Goal: Information Seeking & Learning: Learn about a topic

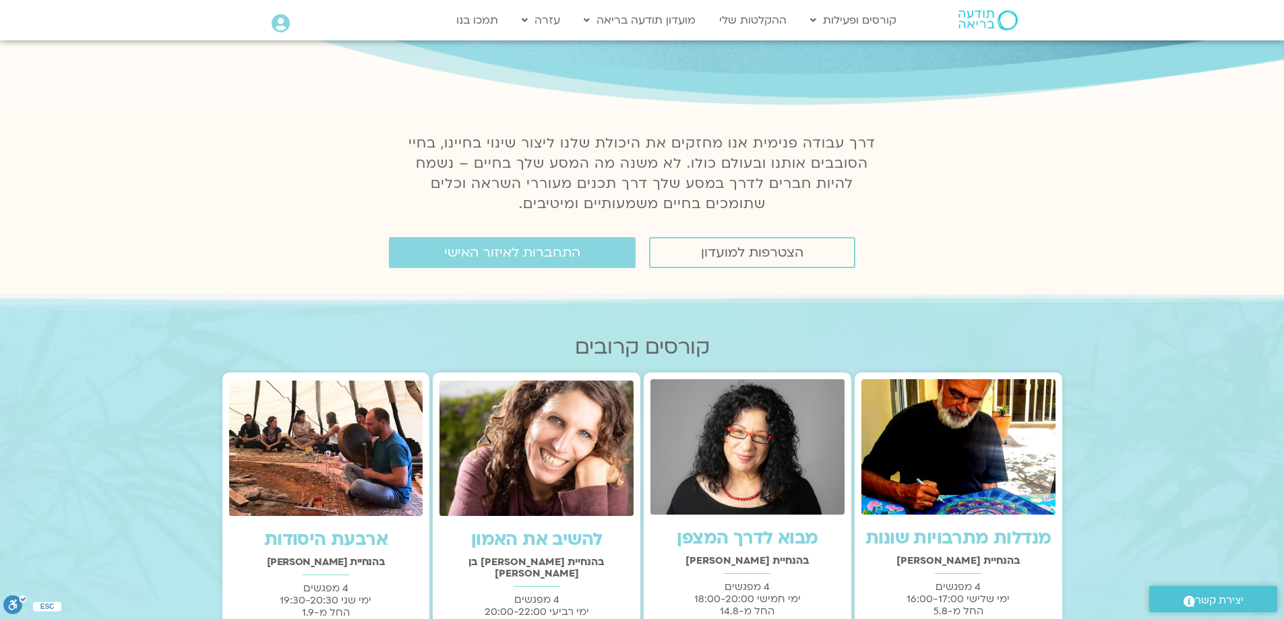
scroll to position [176, 0]
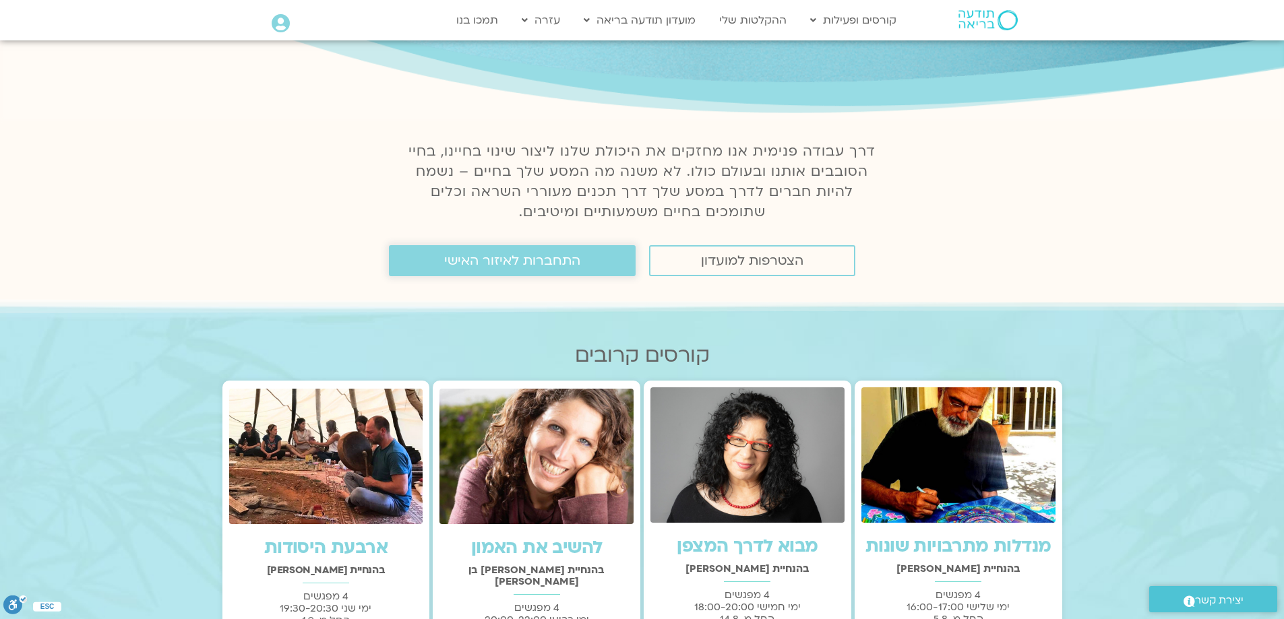
click at [544, 257] on span "התחברות לאיזור האישי" at bounding box center [512, 260] width 136 height 15
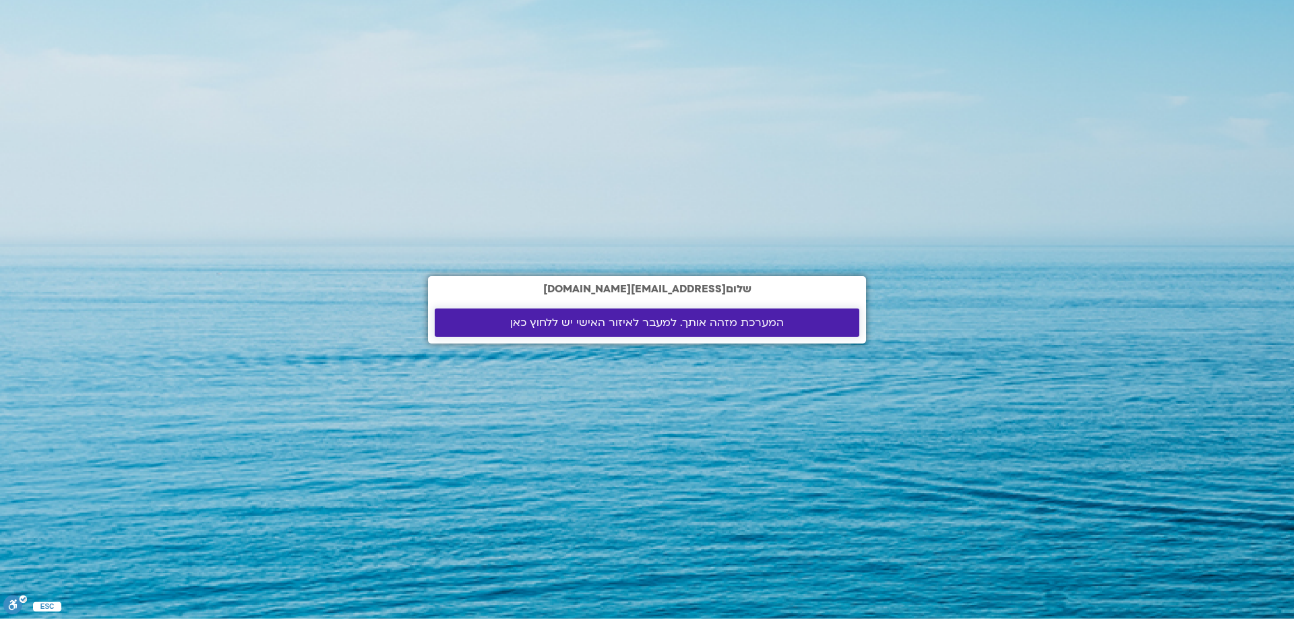
click at [596, 324] on span "המערכת מזהה אותך. למעבר לאיזור האישי יש ללחוץ כאן" at bounding box center [647, 323] width 274 height 12
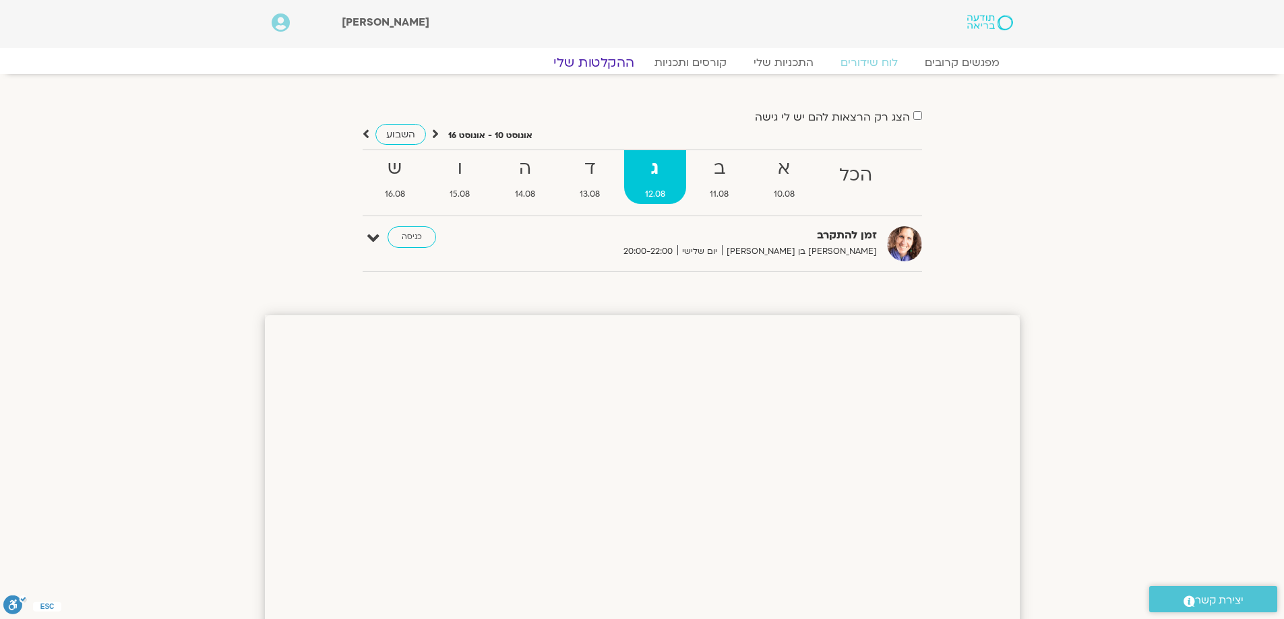
click at [600, 63] on link "ההקלטות שלי" at bounding box center [593, 63] width 113 height 16
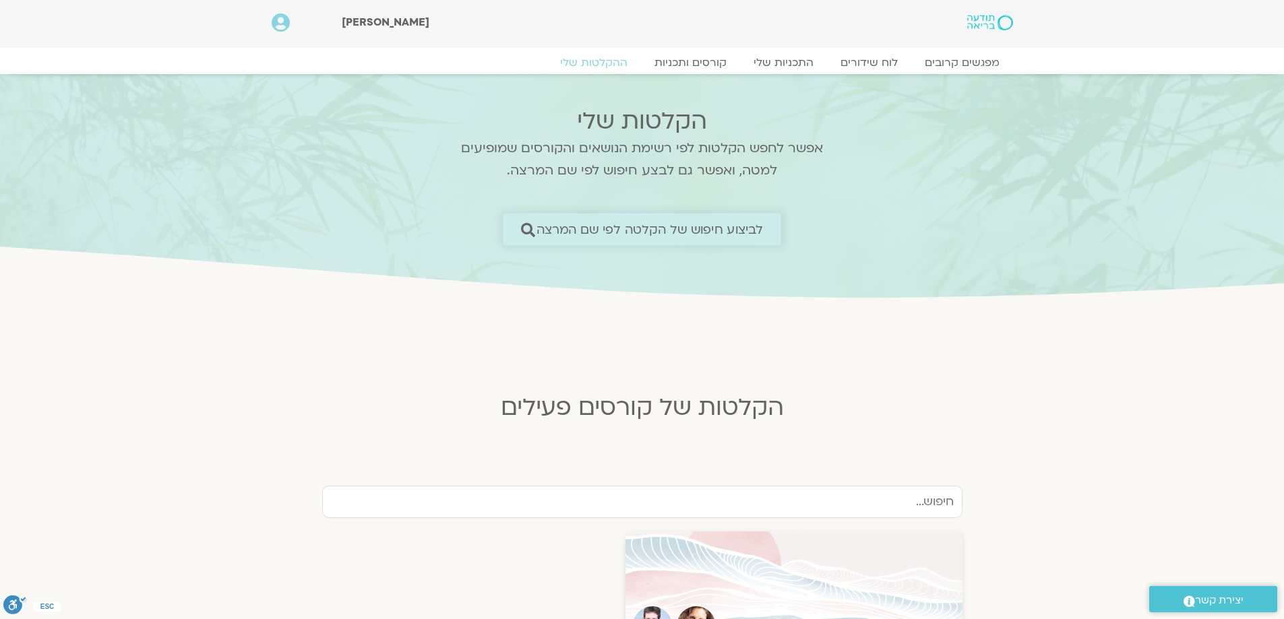
click at [642, 228] on span "לביצוע חיפוש של הקלטה לפי שם המרצה" at bounding box center [649, 229] width 227 height 14
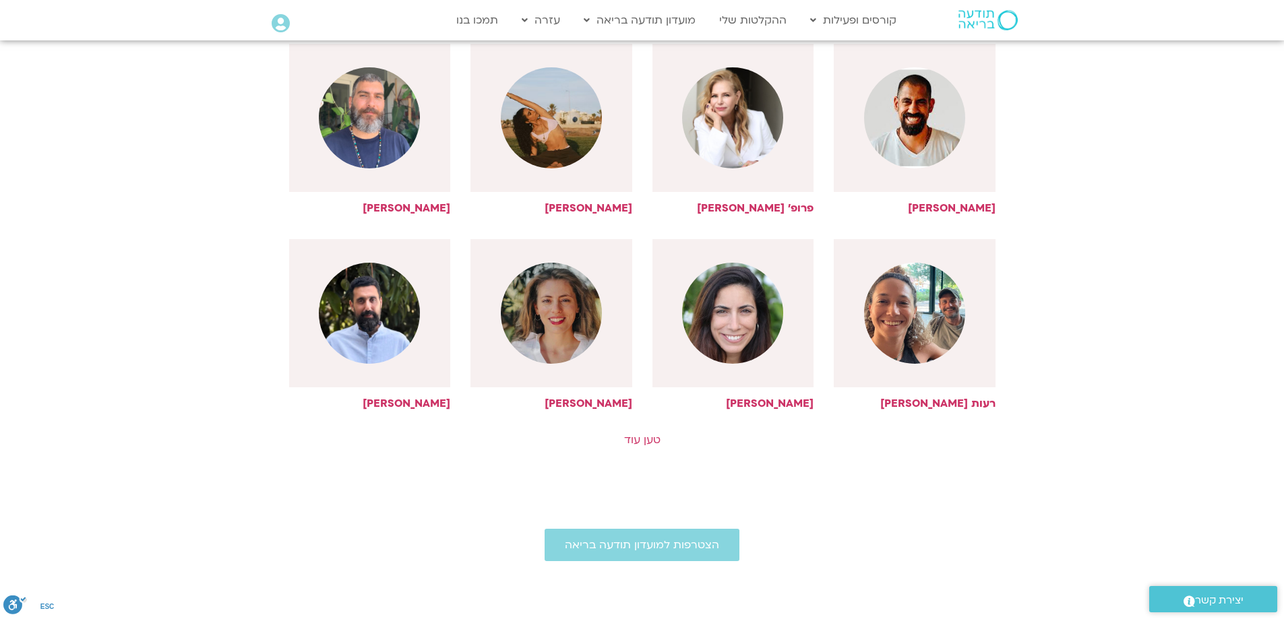
scroll to position [599, 0]
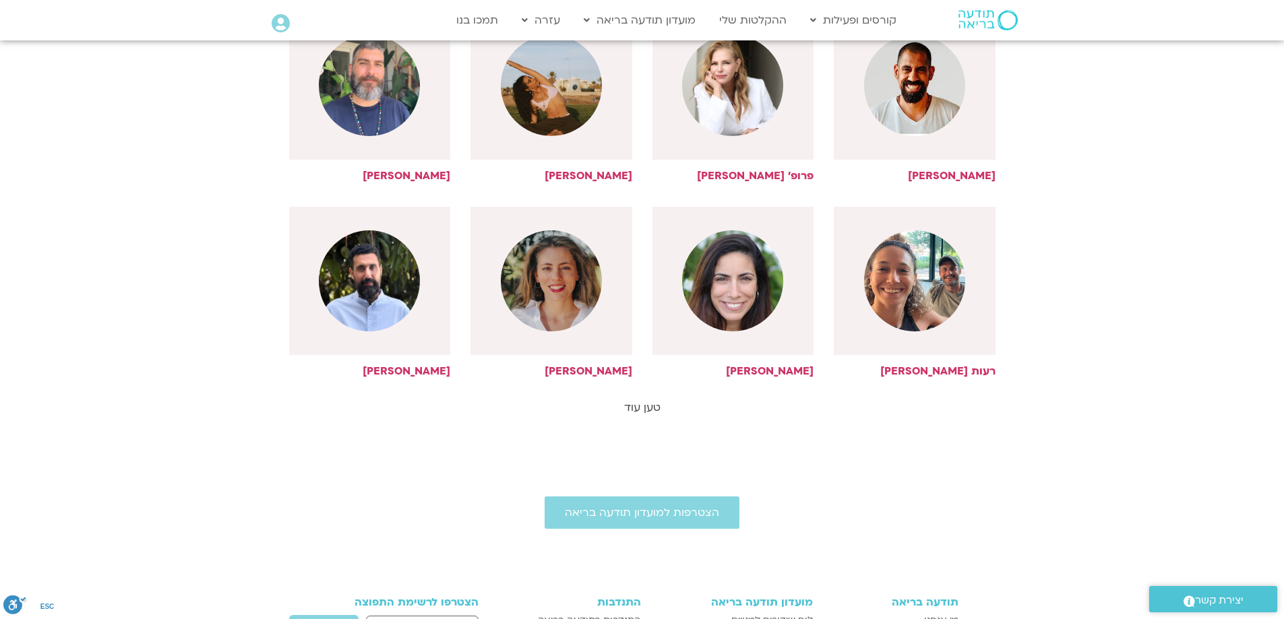
click at [638, 406] on link "טען עוד" at bounding box center [642, 407] width 36 height 15
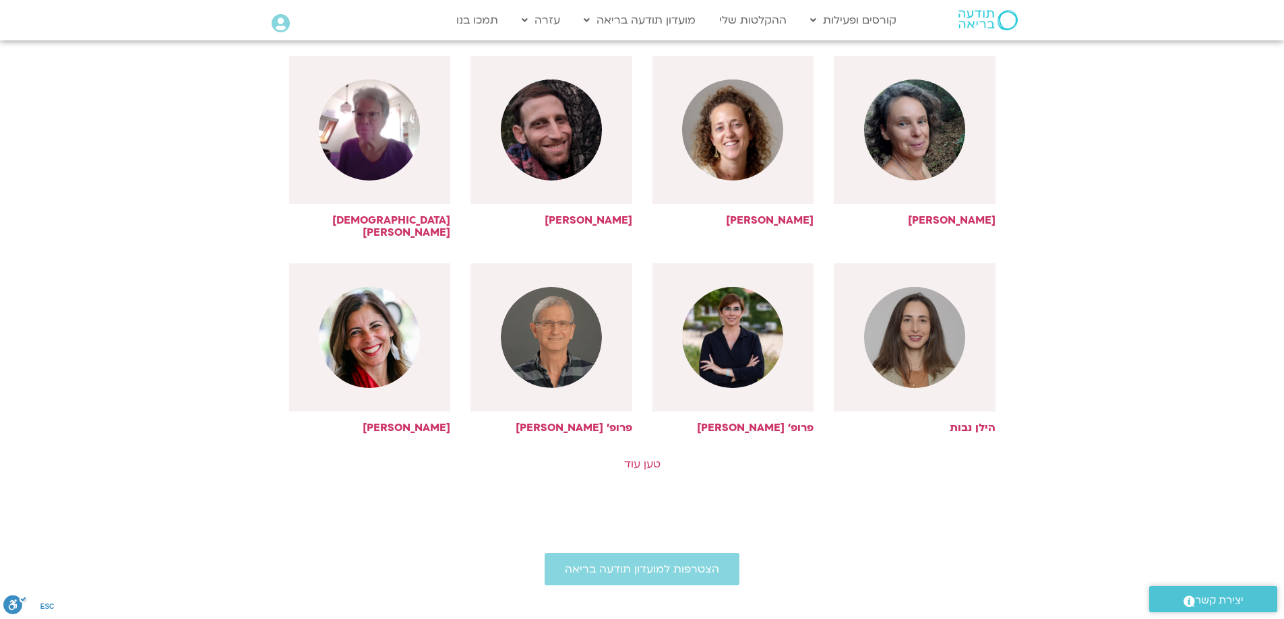
scroll to position [1158, 0]
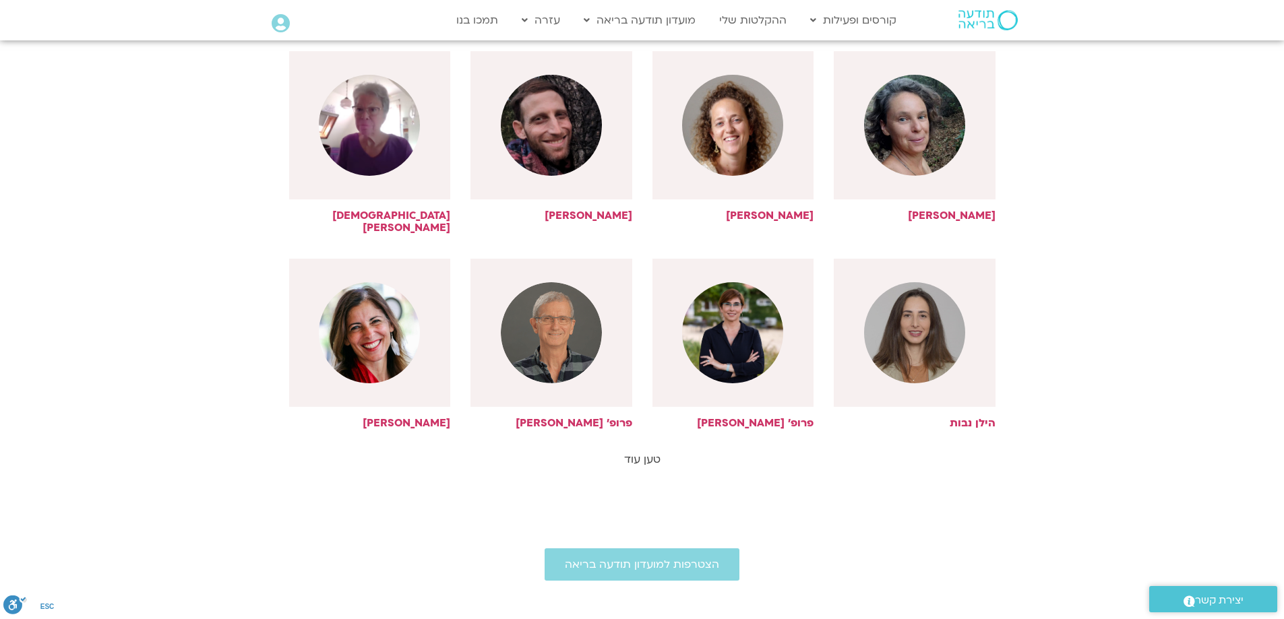
click at [644, 452] on link "טען עוד" at bounding box center [642, 459] width 36 height 15
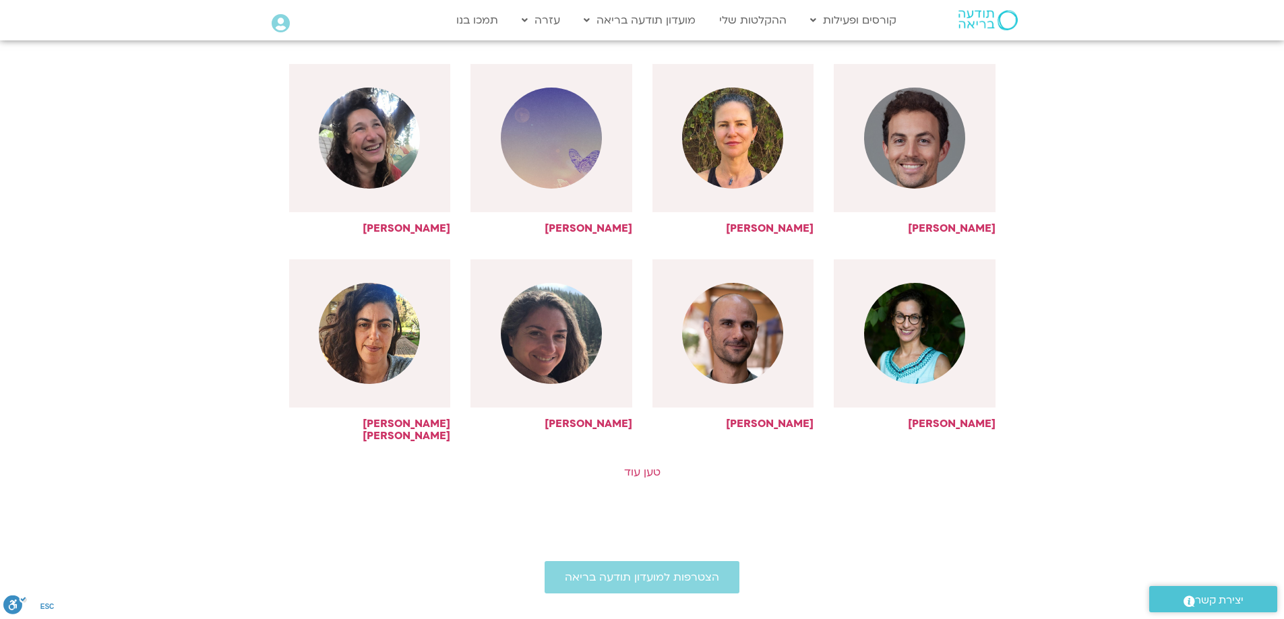
scroll to position [1753, 0]
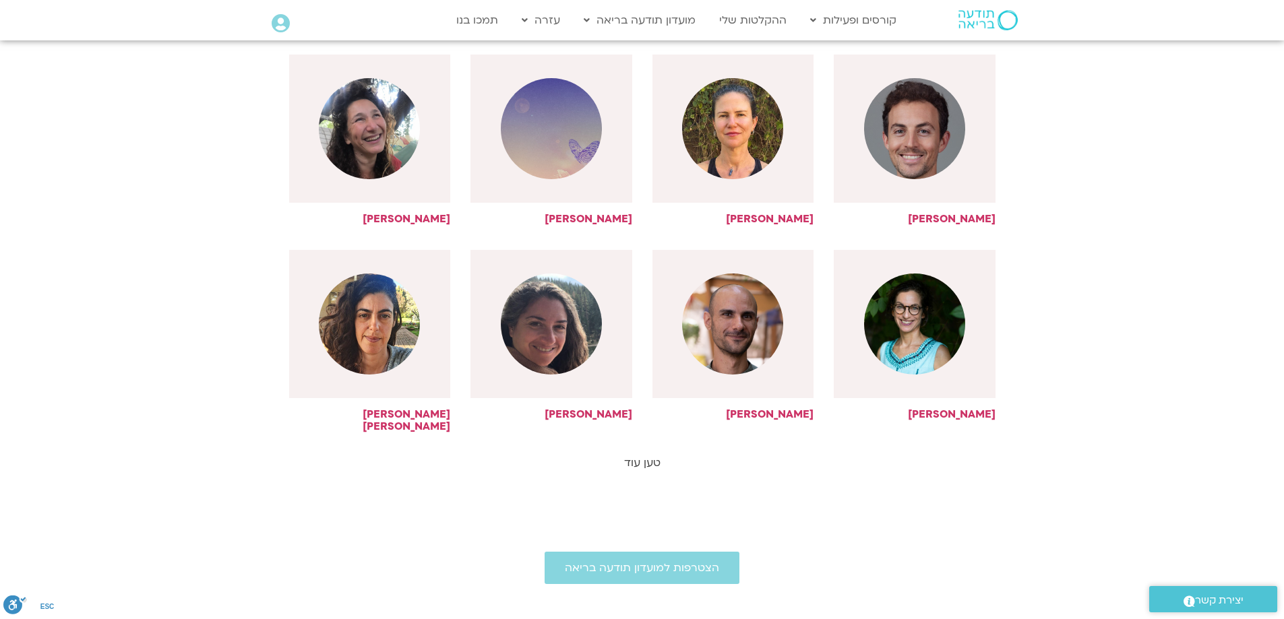
click at [636, 456] on link "טען עוד" at bounding box center [642, 463] width 36 height 15
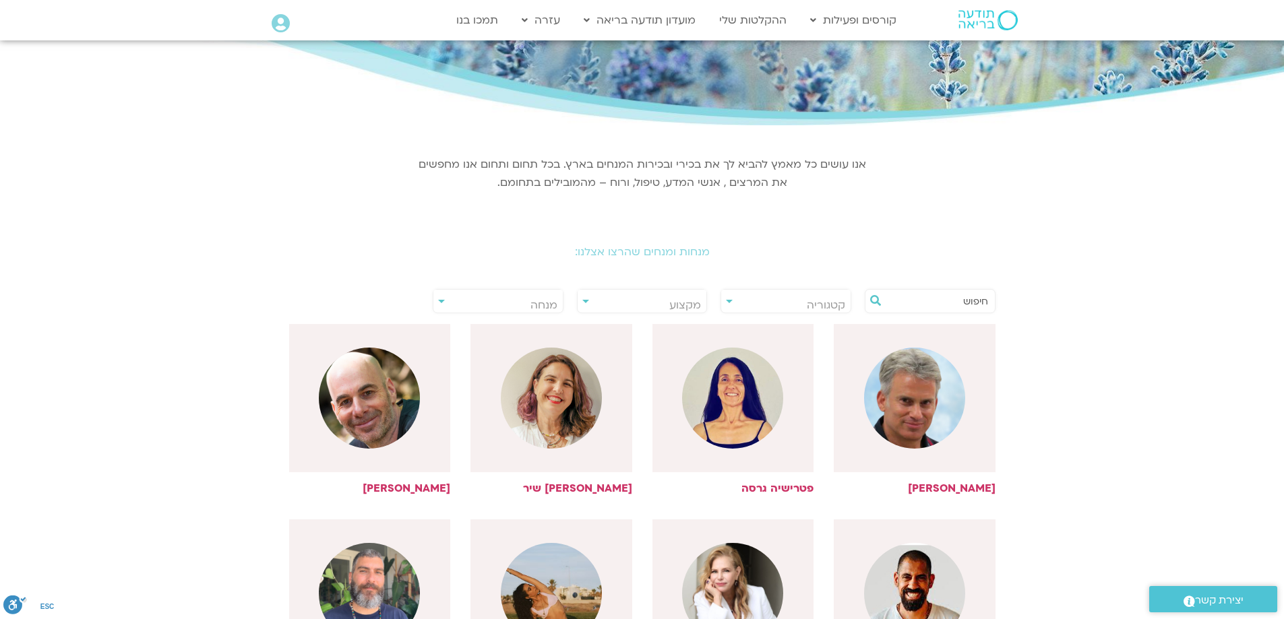
scroll to position [0, 0]
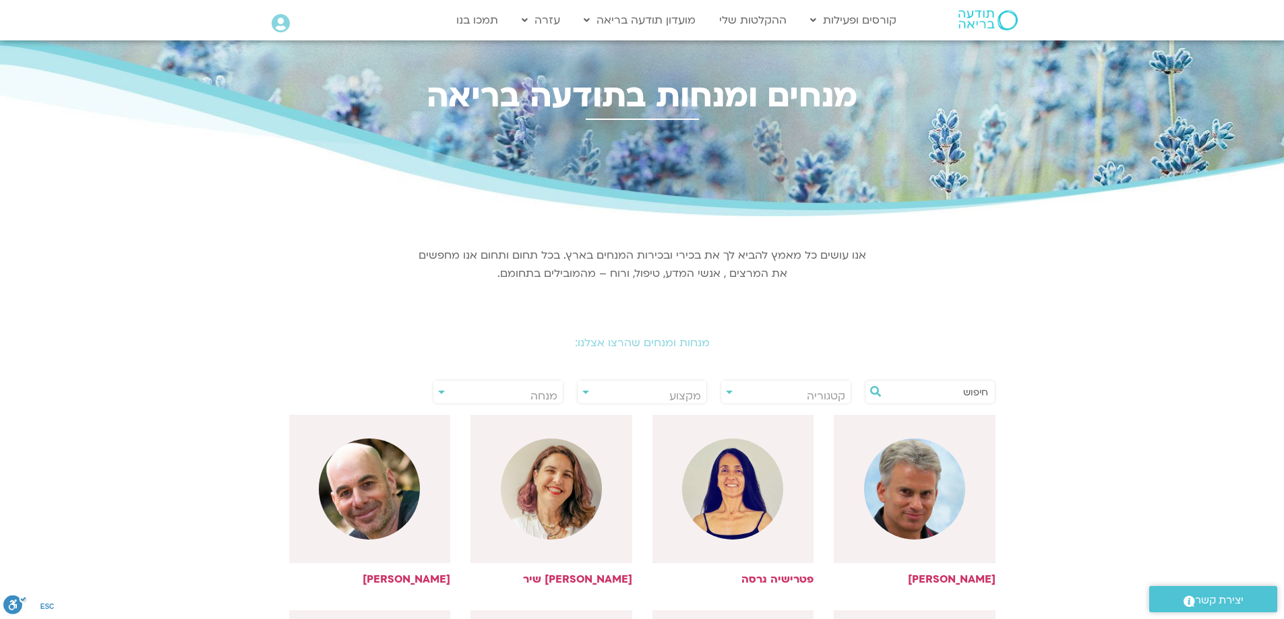
click at [442, 390] on span "מנחה" at bounding box center [497, 396] width 129 height 31
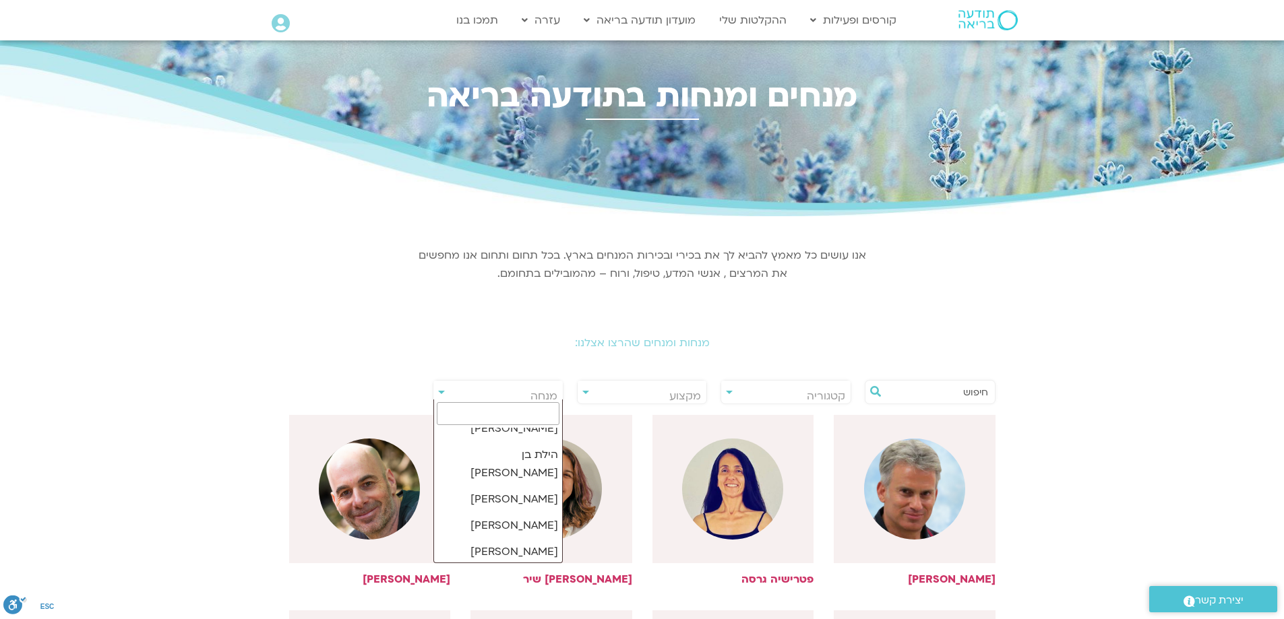
scroll to position [10586, 0]
click at [493, 408] on input "search" at bounding box center [498, 413] width 123 height 23
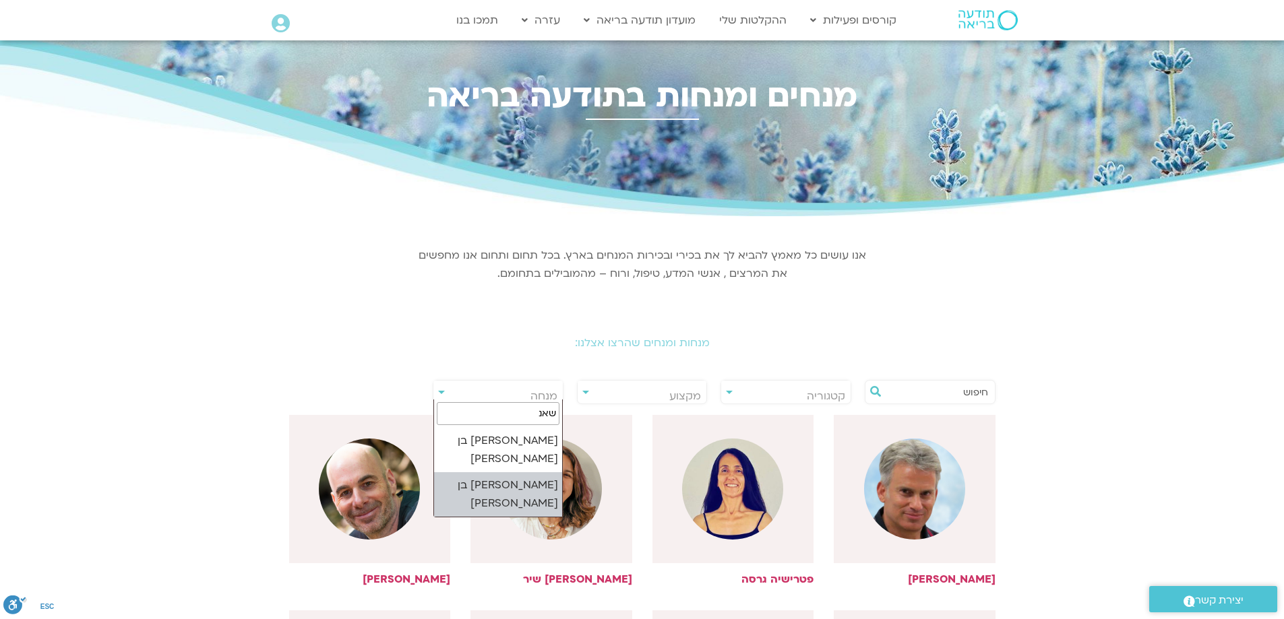
type input "שאנ"
select select "****"
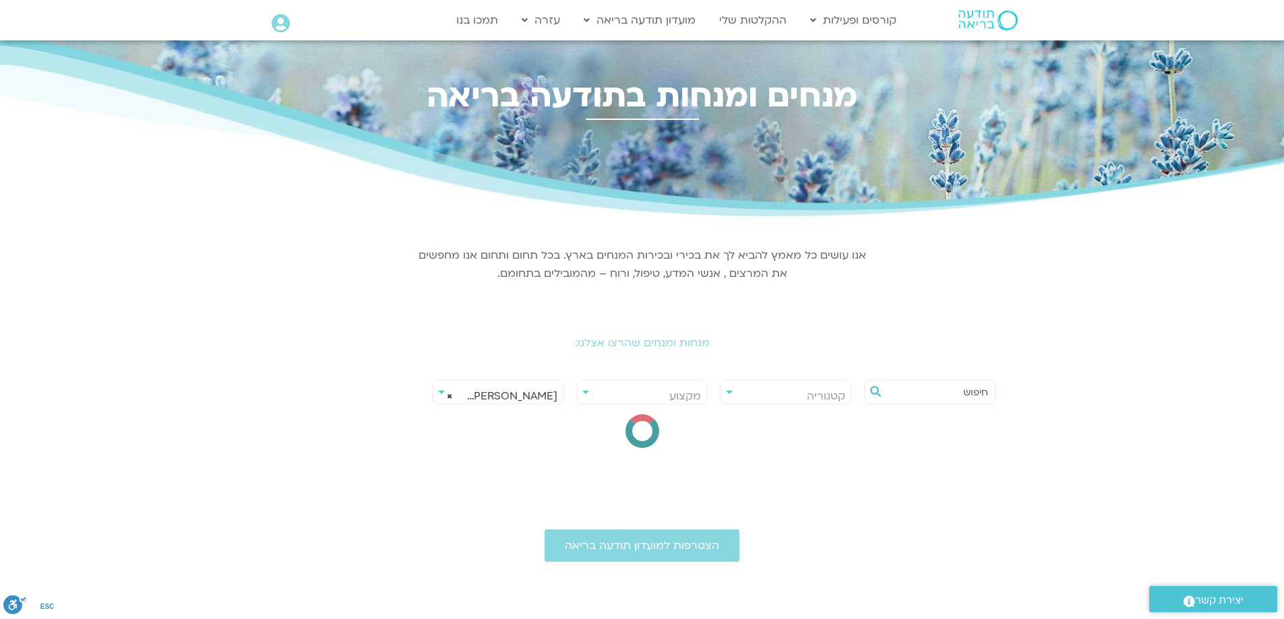
click at [582, 393] on div "**********" at bounding box center [642, 392] width 131 height 24
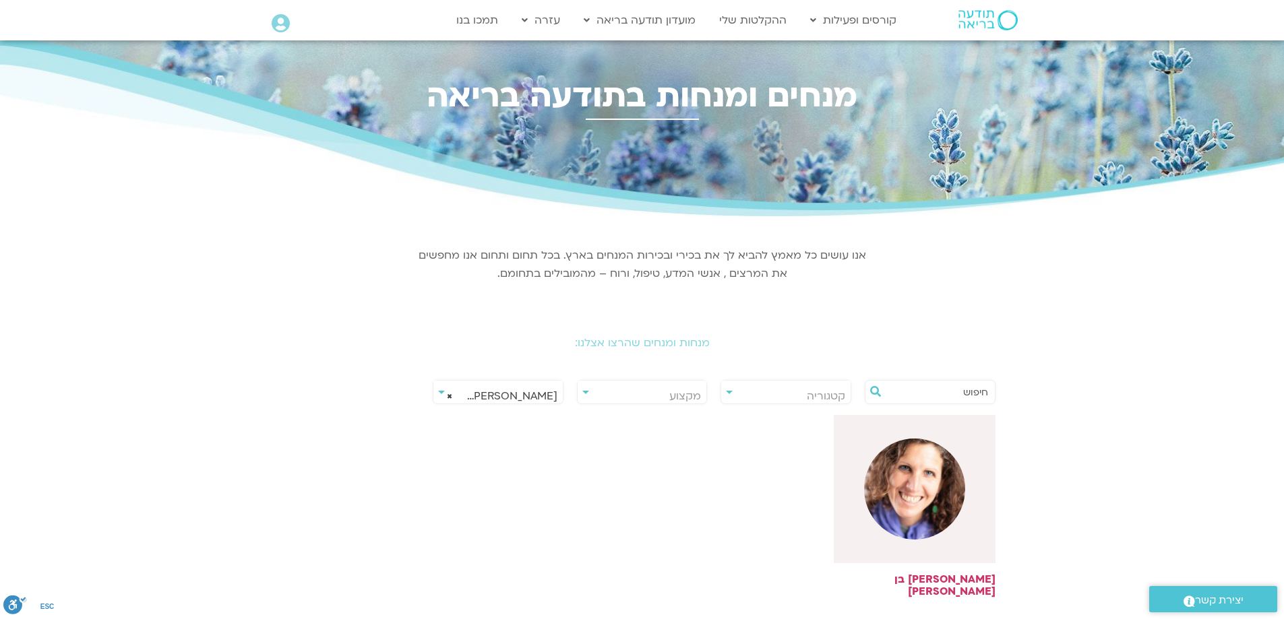
click at [586, 393] on div "**********" at bounding box center [642, 392] width 131 height 24
click at [731, 389] on span "קטגוריה" at bounding box center [785, 396] width 129 height 31
drag, startPoint x: 574, startPoint y: 528, endPoint x: 626, endPoint y: 543, distance: 54.8
click at [576, 528] on div "[PERSON_NAME] בן [PERSON_NAME]" at bounding box center [642, 518] width 726 height 208
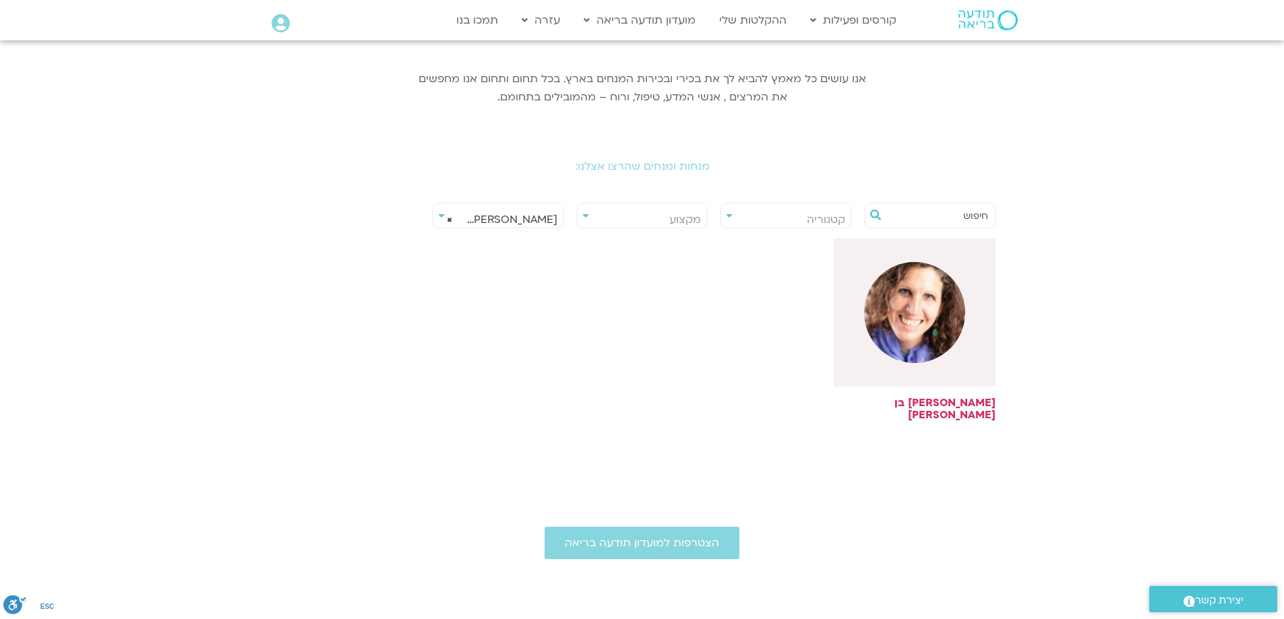
scroll to position [177, 0]
click at [940, 401] on h6 "[PERSON_NAME] בן [PERSON_NAME]" at bounding box center [915, 408] width 162 height 24
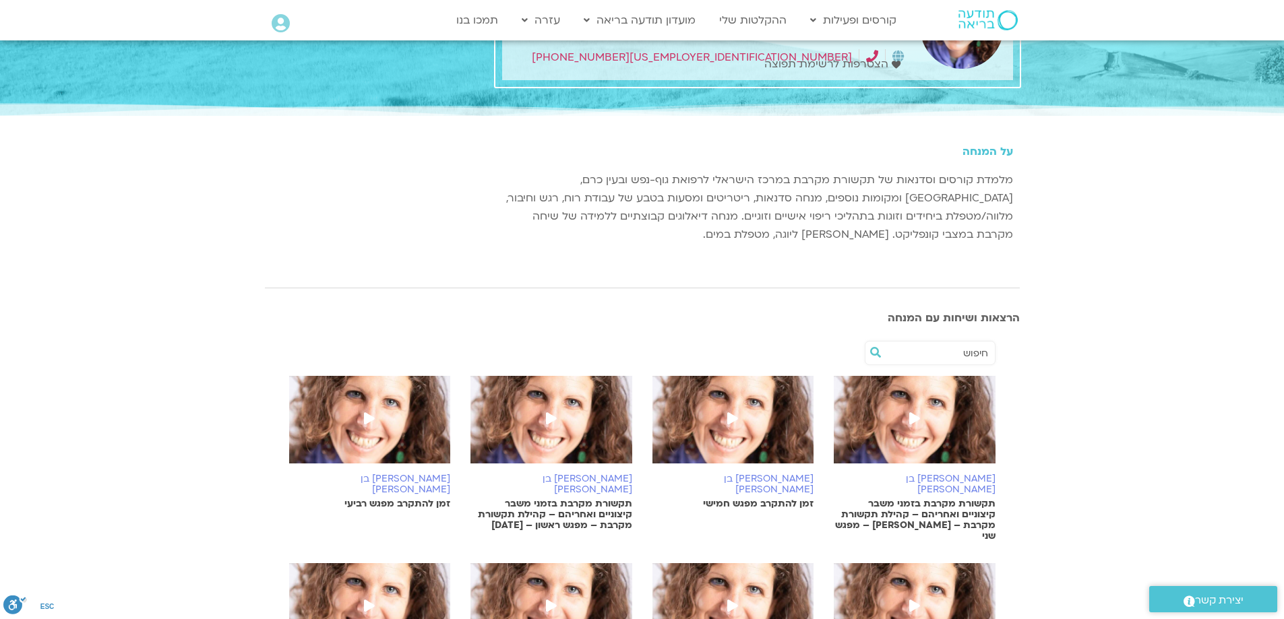
scroll to position [167, 0]
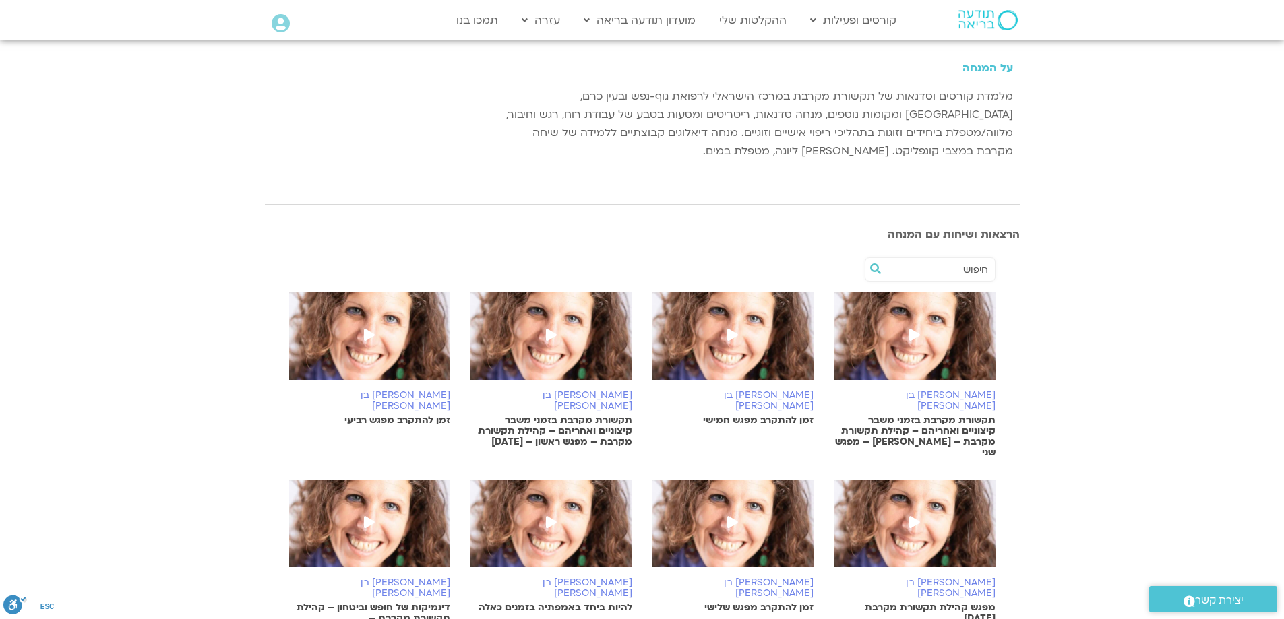
click at [758, 415] on p "זמן להתקרב מפגש חמישי" at bounding box center [733, 420] width 162 height 11
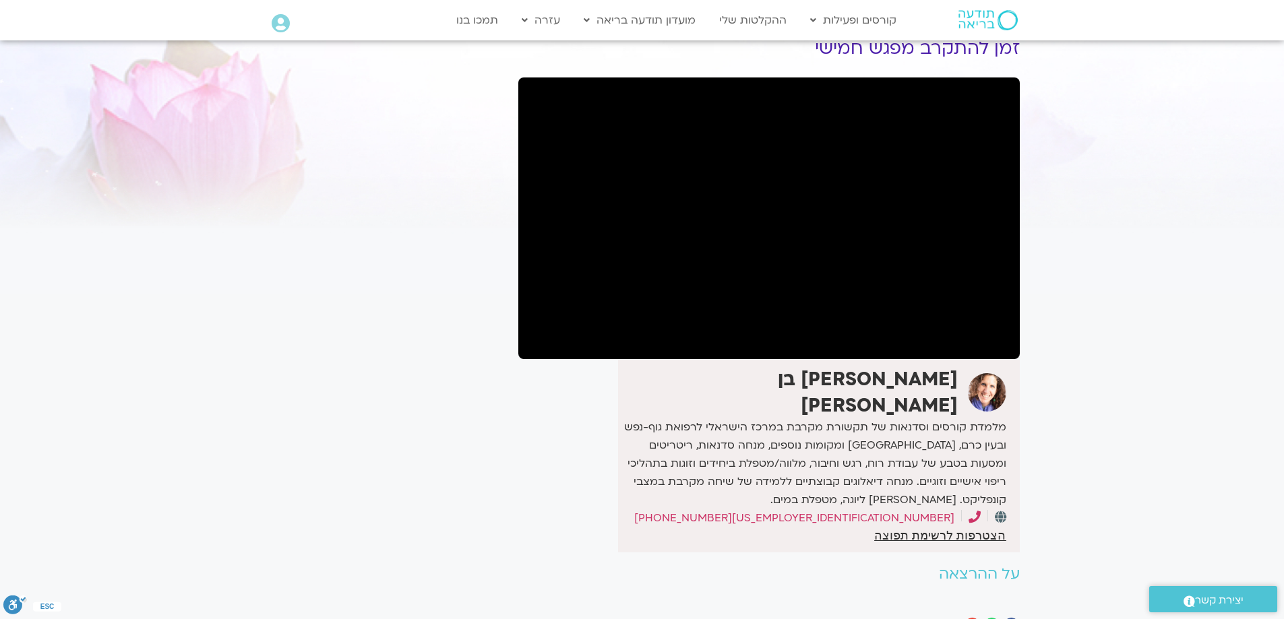
scroll to position [42, 0]
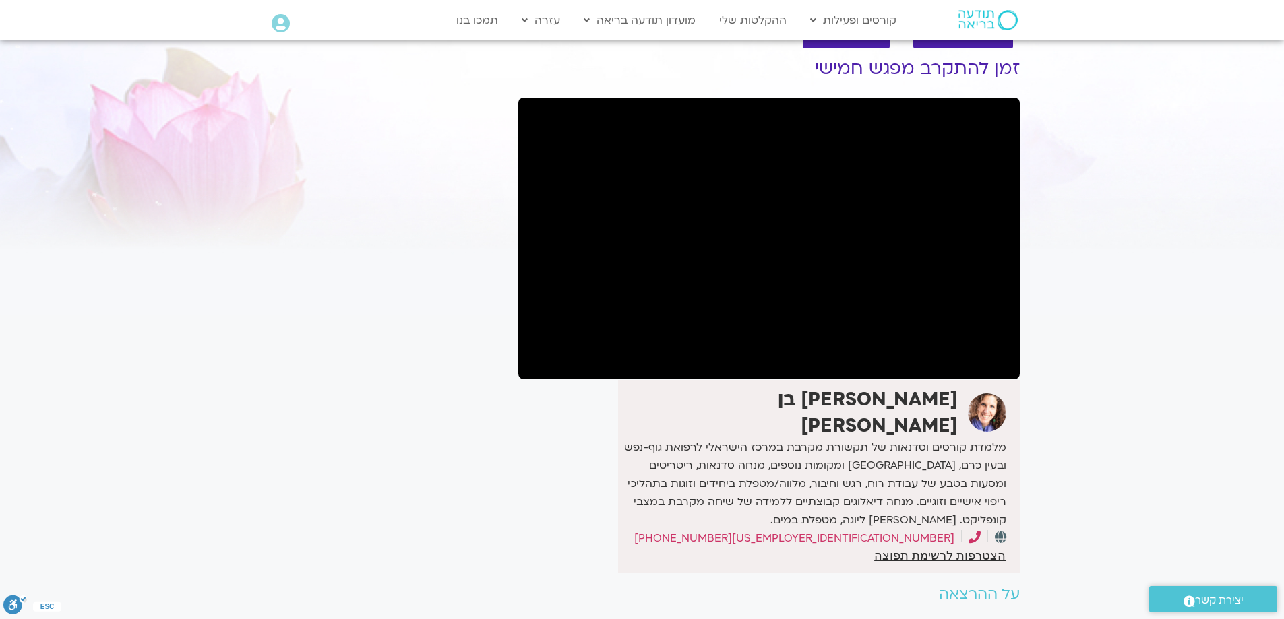
click at [1143, 200] on section "לספריית ה-VOD להקלטות שלי זמן להתקרב מפגש חמישי שאנייה כהן בן חיים ‭+972 (0) 52…" at bounding box center [642, 342] width 1284 height 667
